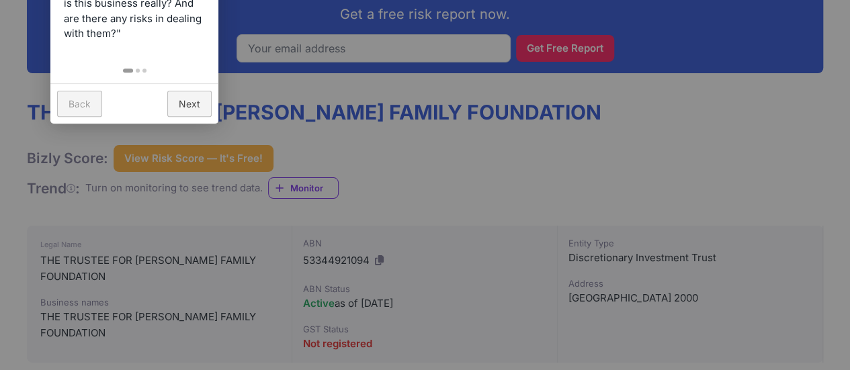
scroll to position [253, 0]
click at [361, 173] on div at bounding box center [425, 185] width 850 height 370
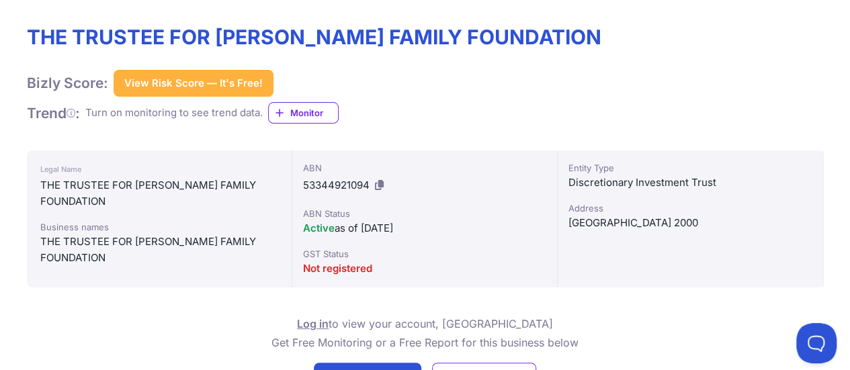
scroll to position [326, 0]
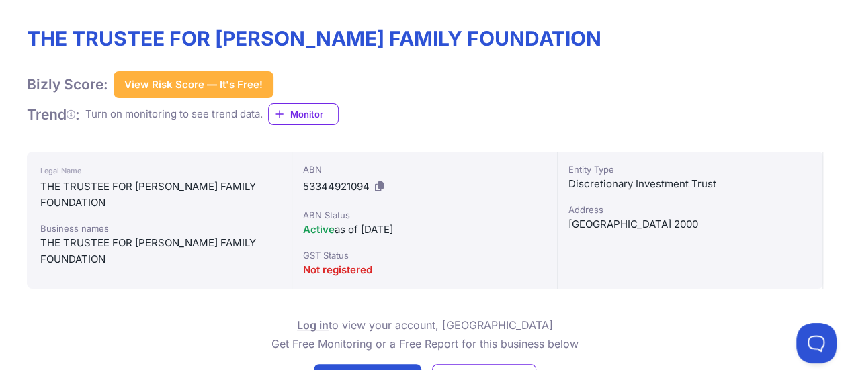
click at [381, 185] on icon at bounding box center [379, 186] width 9 height 10
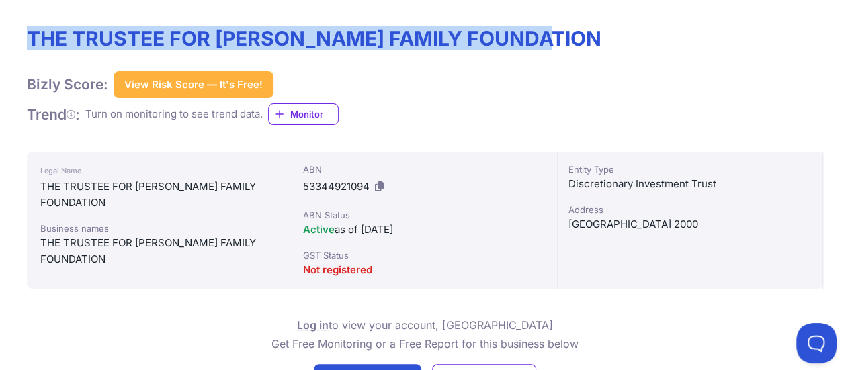
drag, startPoint x: 556, startPoint y: 32, endPoint x: 27, endPoint y: 30, distance: 528.7
click at [27, 30] on h1 "THE TRUSTEE FOR [PERSON_NAME] FAMILY FOUNDATION" at bounding box center [314, 38] width 574 height 24
copy h1 "THE TRUSTEE FOR [PERSON_NAME] FAMILY FOUNDATION"
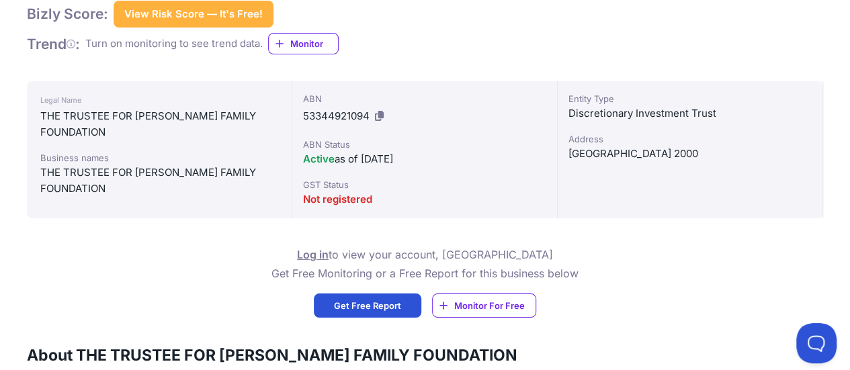
scroll to position [395, 0]
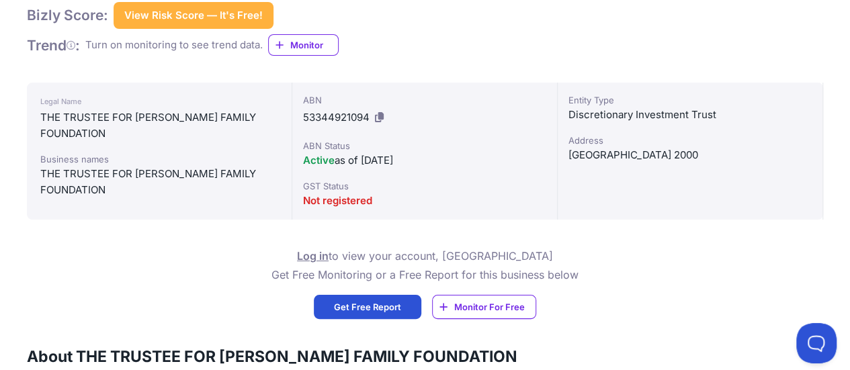
click at [386, 306] on span "Get Free Report" at bounding box center [367, 306] width 67 height 13
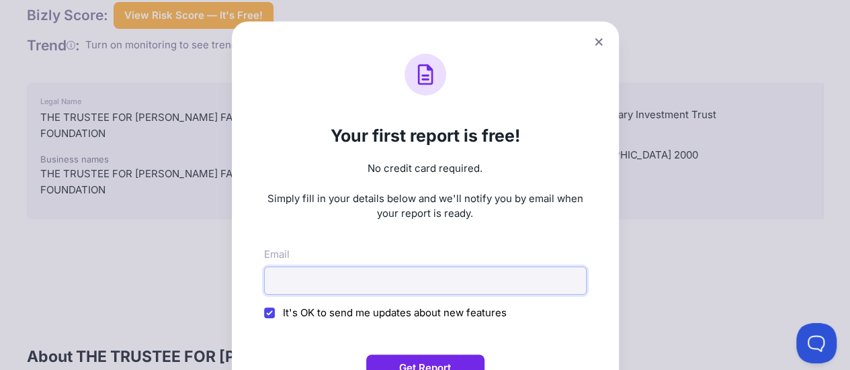
click at [345, 284] on input "Email" at bounding box center [425, 281] width 322 height 28
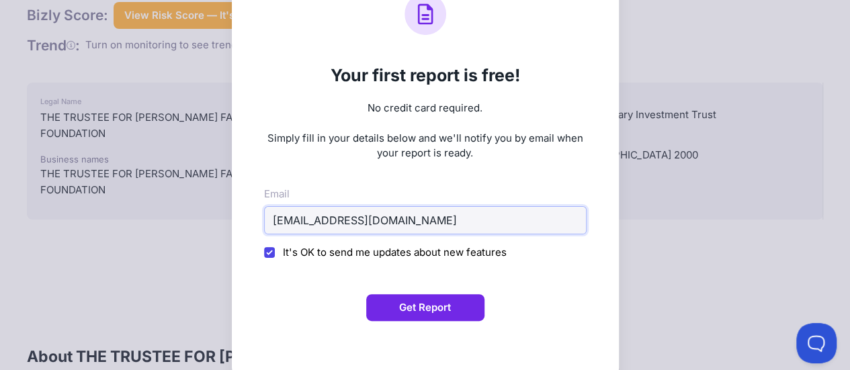
scroll to position [95, 0]
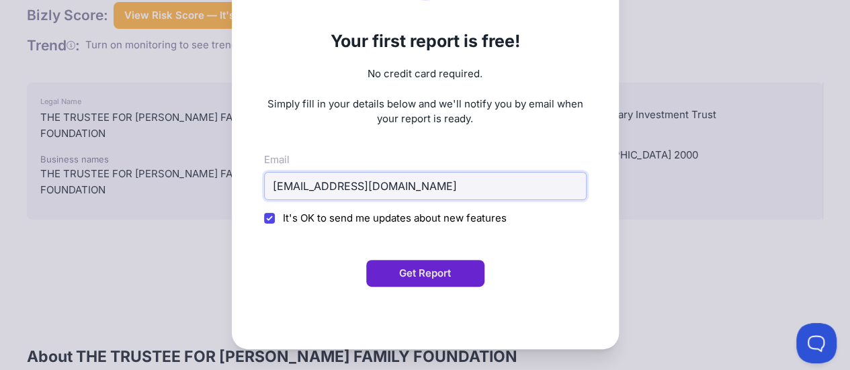
type input "[EMAIL_ADDRESS][DOMAIN_NAME]"
click at [428, 276] on button "Get Report" at bounding box center [425, 273] width 118 height 27
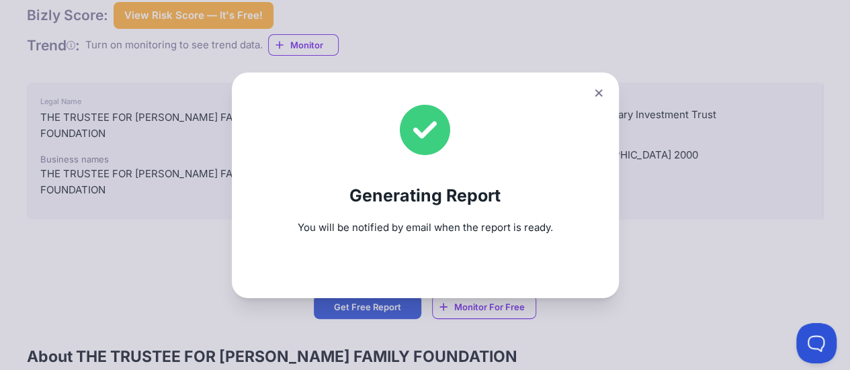
click at [428, 276] on div "Generating Report You will be notified by email when the report is ready." at bounding box center [425, 186] width 387 height 226
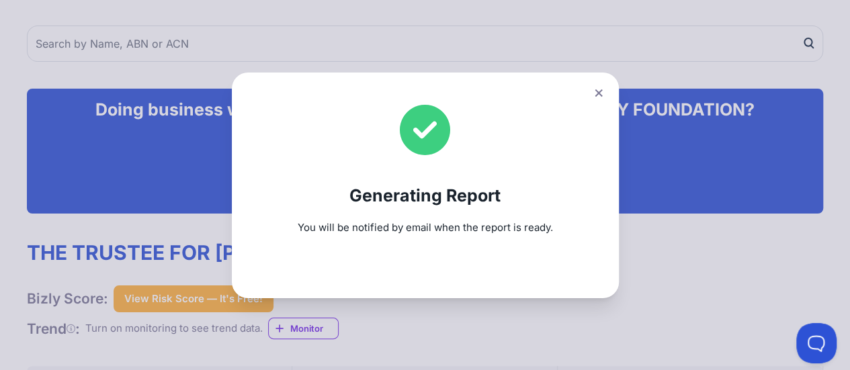
scroll to position [0, 0]
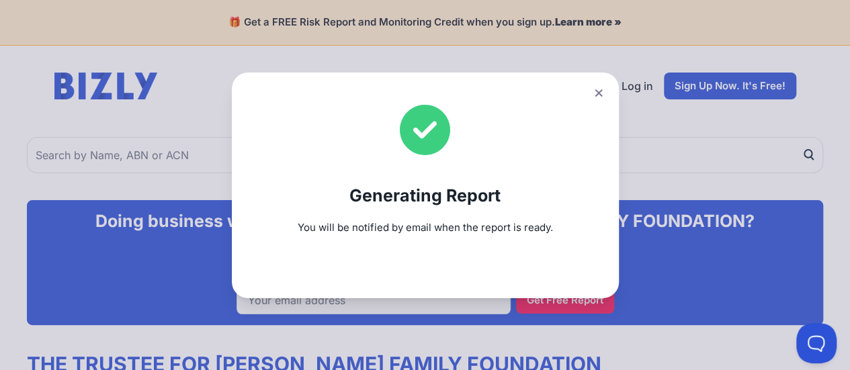
click at [608, 92] on button at bounding box center [598, 92] width 19 height 19
